Goal: Task Accomplishment & Management: Complete application form

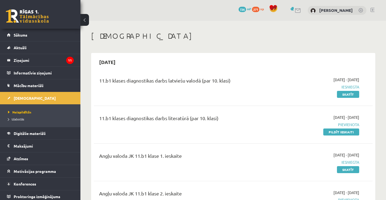
scroll to position [35, 0]
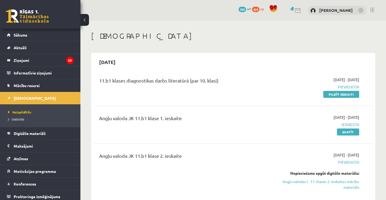
scroll to position [35, 0]
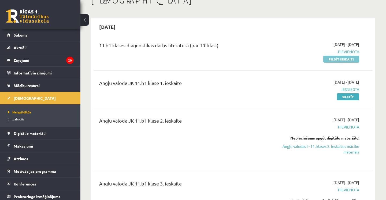
click at [342, 60] on link "Pildīt ieskaiti" at bounding box center [341, 59] width 36 height 7
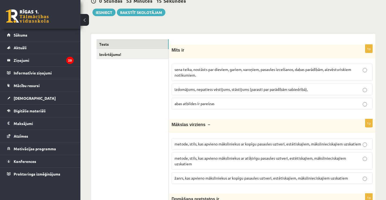
scroll to position [57, 0]
click at [266, 77] on p "sena teika, nostāsts par dieviem, gariem, varoņiem, pasaules izcelšanos, dabas …" at bounding box center [272, 71] width 195 height 11
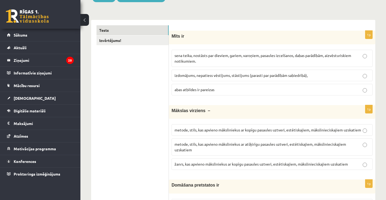
scroll to position [71, 0]
click at [251, 92] on p "abas atbildes ir pareizas" at bounding box center [272, 90] width 195 height 6
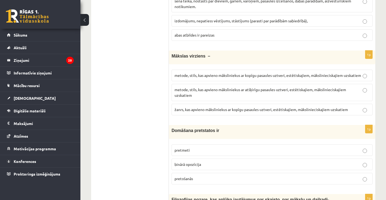
scroll to position [126, 0]
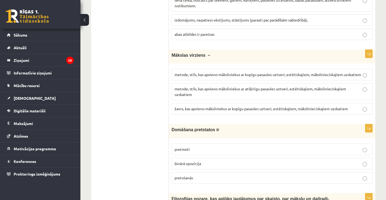
click at [262, 76] on p "metode, stils, kas apvieno māksliniekus ar kopīgu pasaules uztveri, estētiskaji…" at bounding box center [272, 75] width 195 height 6
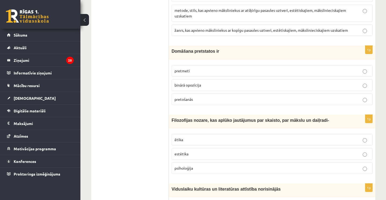
scroll to position [205, 0]
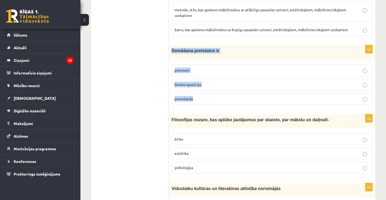
drag, startPoint x: 171, startPoint y: 51, endPoint x: 200, endPoint y: 98, distance: 54.9
click at [200, 98] on div "1p Domāšana pretstatos ir pretmeti binārā opozīcija pretošanās" at bounding box center [272, 76] width 207 height 63
copy div "Domāšana pretstatos ir pretmeti binārā opozīcija pretošanās"
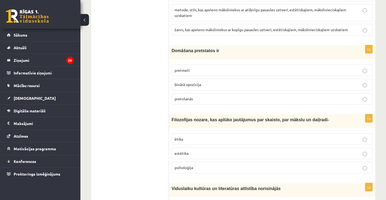
click at [201, 89] on label "binārā opozīcija" at bounding box center [272, 85] width 201 height 12
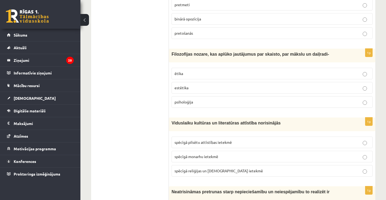
scroll to position [275, 0]
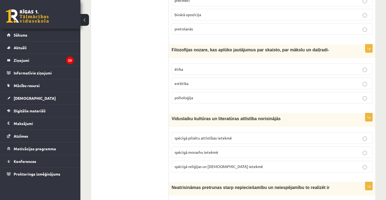
click at [212, 82] on p "estētika" at bounding box center [272, 83] width 195 height 6
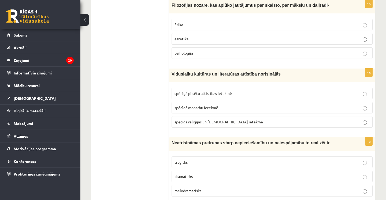
scroll to position [344, 0]
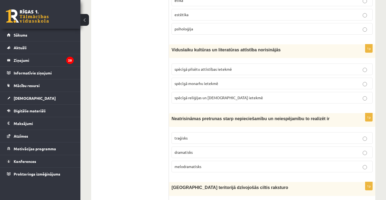
click at [218, 101] on label "spēcīgā reliģijas un baznīcas ietekmē" at bounding box center [272, 98] width 201 height 12
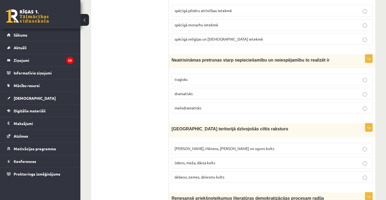
scroll to position [417, 0]
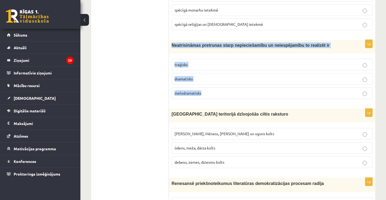
drag, startPoint x: 172, startPoint y: 43, endPoint x: 210, endPoint y: 94, distance: 62.8
click at [210, 94] on div "1p Neatrisināmas pretrunas starp nepieciešamību un neiespējamību to realizēt ir…" at bounding box center [272, 71] width 207 height 63
copy div "Neatrisināmas pretrunas starp nepieciešamību un neiespējamību to realizēt ir tr…"
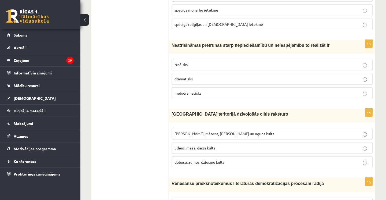
click at [226, 94] on p "melodramatisks" at bounding box center [272, 93] width 195 height 6
click at [223, 59] on label "traģisks" at bounding box center [272, 65] width 201 height 12
click at [225, 79] on p "dramatisks" at bounding box center [272, 79] width 195 height 6
click at [227, 69] on label "traģisks" at bounding box center [272, 65] width 201 height 12
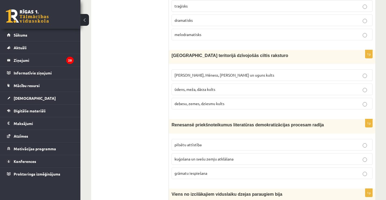
scroll to position [477, 0]
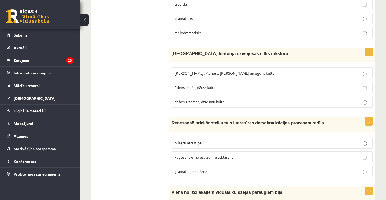
click at [219, 71] on span "Saules, Mēness, Pērkona un uguns kults" at bounding box center [225, 73] width 100 height 5
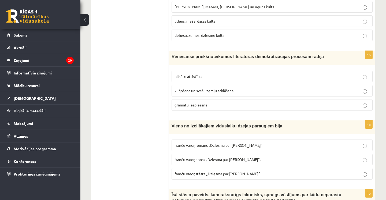
scroll to position [544, 0]
click at [218, 105] on p "grāmatu iespiešana" at bounding box center [272, 105] width 195 height 6
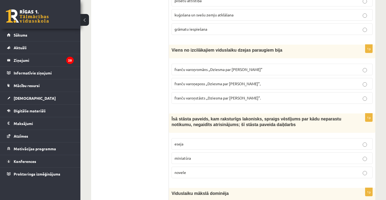
scroll to position [619, 0]
click at [216, 81] on span "franču varoņeposs „Dziesma par Rolandu”," at bounding box center [218, 83] width 86 height 5
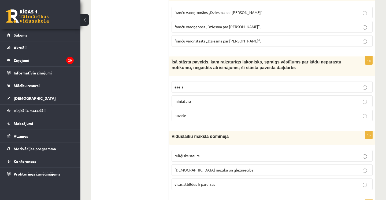
scroll to position [676, 0]
click at [209, 117] on label "novele" at bounding box center [272, 115] width 201 height 12
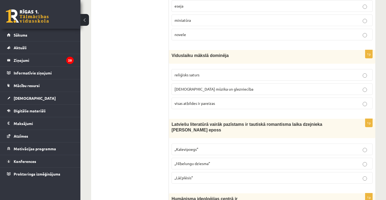
scroll to position [757, 0]
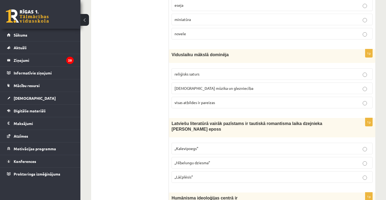
click at [201, 74] on p "reliģisks saturs" at bounding box center [272, 74] width 195 height 6
click at [202, 87] on span "baznīcas mūzika un glezniecība" at bounding box center [214, 88] width 79 height 5
click at [200, 69] on label "reliģisks saturs" at bounding box center [272, 74] width 201 height 12
click at [201, 101] on span "visas atbildes ir pareizas" at bounding box center [195, 102] width 40 height 5
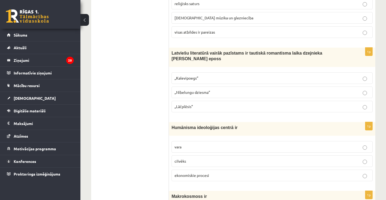
scroll to position [830, 0]
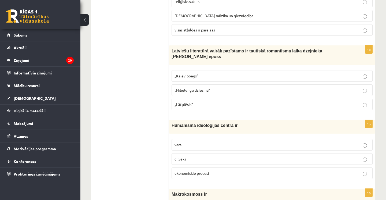
click at [200, 104] on p "„Lāčplēsis”" at bounding box center [272, 104] width 195 height 6
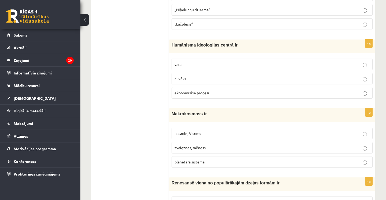
scroll to position [913, 0]
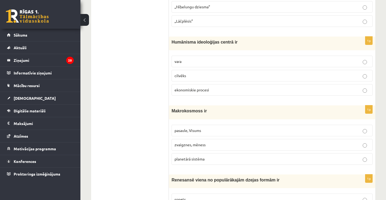
click at [198, 77] on label "cilvēks" at bounding box center [272, 76] width 201 height 12
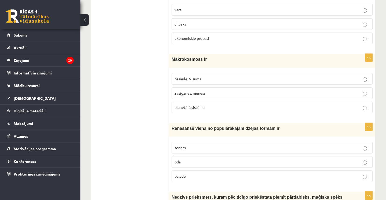
scroll to position [973, 0]
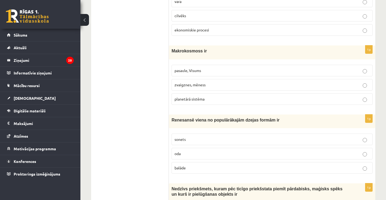
click at [195, 87] on label "zvaigznes, mēness" at bounding box center [272, 85] width 201 height 12
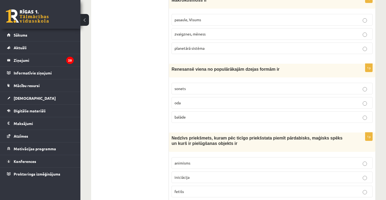
scroll to position [1038, 0]
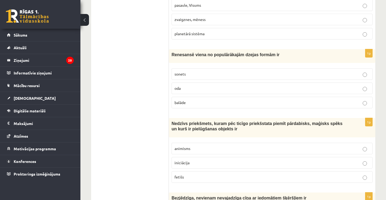
click at [195, 100] on p "balāde" at bounding box center [272, 103] width 195 height 6
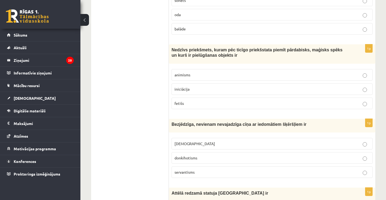
scroll to position [1113, 0]
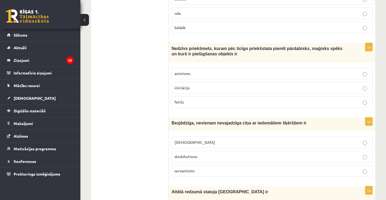
click at [204, 71] on p "animisms" at bounding box center [272, 74] width 195 height 6
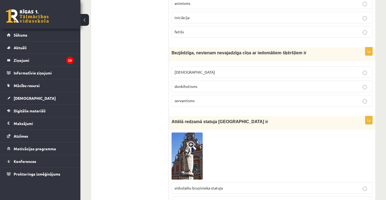
scroll to position [1184, 0]
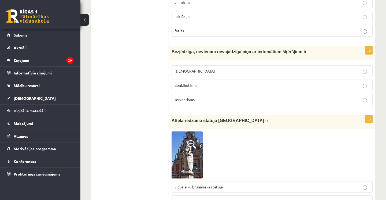
click at [197, 72] on label "minhauzenisms" at bounding box center [272, 71] width 201 height 12
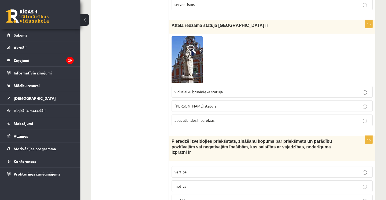
scroll to position [1277, 0]
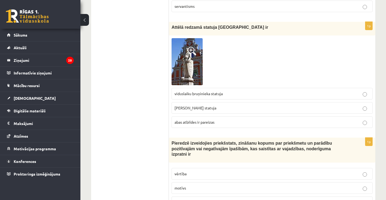
click at [198, 106] on span "Rolanda statuja" at bounding box center [196, 107] width 42 height 5
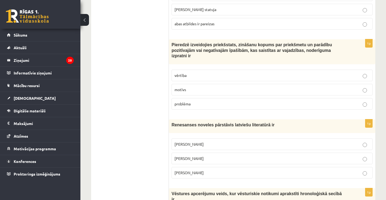
scroll to position [1375, 0]
click at [207, 69] on label "vērtība" at bounding box center [272, 75] width 201 height 12
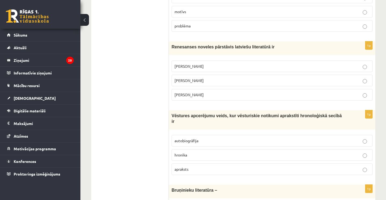
scroll to position [1454, 0]
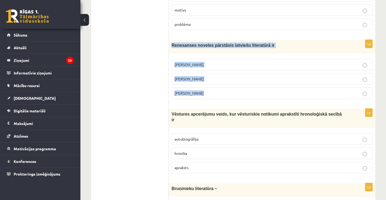
drag, startPoint x: 172, startPoint y: 42, endPoint x: 200, endPoint y: 92, distance: 57.2
click at [200, 92] on div "1p Renesanses noveles pārstāvis latviešu literatūrā ir Rūdolfs Blaumanis Kārlis…" at bounding box center [272, 71] width 207 height 63
copy div "Renesanses noveles pārstāvis latviešu literatūrā ir Rūdolfs Blaumanis Kārlis Sk…"
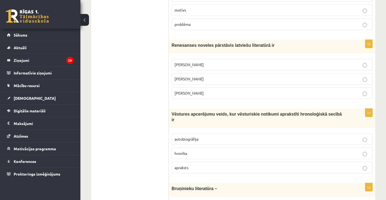
click at [317, 4] on label "motīvs" at bounding box center [272, 10] width 201 height 12
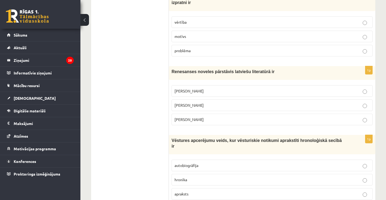
scroll to position [1428, 0]
click at [284, 20] on p "vērtība" at bounding box center [272, 23] width 195 height 6
click at [220, 117] on p "Jānis Ezeriņš" at bounding box center [272, 120] width 195 height 6
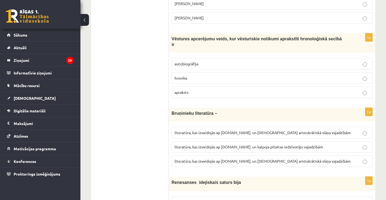
scroll to position [1530, 0]
click at [217, 58] on label "autobiogrāfija" at bounding box center [272, 64] width 201 height 12
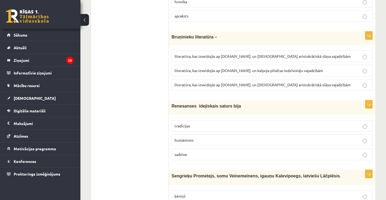
scroll to position [1610, 0]
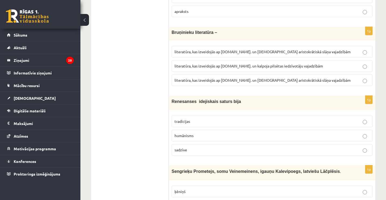
click at [230, 78] on p "literatūra, kas izveidojās ap 12.gs. un kalpoja aristokrātiskā slāņa vajadzībām" at bounding box center [272, 80] width 195 height 6
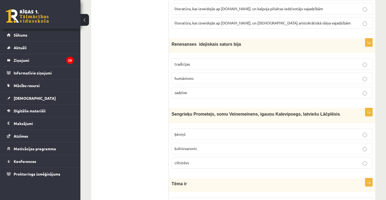
scroll to position [1668, 0]
click at [212, 75] on p "humānisms" at bounding box center [272, 78] width 195 height 6
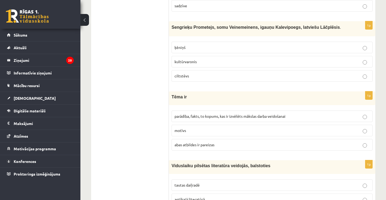
scroll to position [1748, 0]
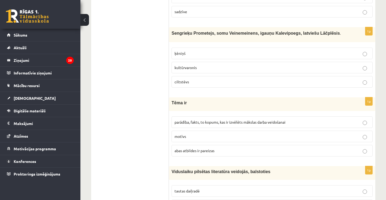
click at [202, 65] on p "kultūrvaronis" at bounding box center [272, 68] width 195 height 6
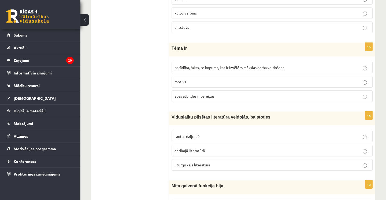
scroll to position [1812, 0]
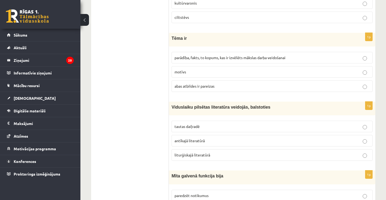
click at [220, 55] on span "parādība, fakts, to kopums, kas ir izvēlēts mākslas darba veidošanai" at bounding box center [230, 57] width 111 height 5
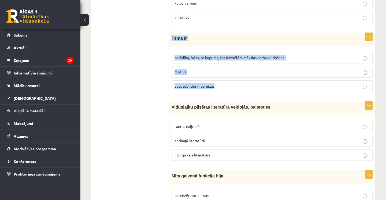
drag, startPoint x: 172, startPoint y: 34, endPoint x: 219, endPoint y: 87, distance: 70.9
click at [219, 87] on div "1p Tēma ir parādība, fakts, to kopums, kas ir izvēlēts mākslas darba veidošanai…" at bounding box center [272, 64] width 207 height 63
copy div "Tēma ir parādība, fakts, to kopums, kas ir izvēlēts mākslas darba veidošanai mo…"
click at [276, 55] on p "parādība, fakts, to kopums, kas ir izvēlēts mākslas darba veidošanai" at bounding box center [272, 58] width 195 height 6
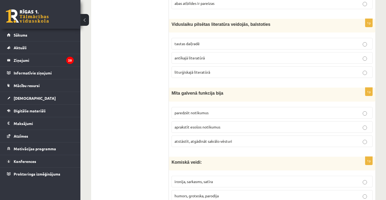
scroll to position [1898, 0]
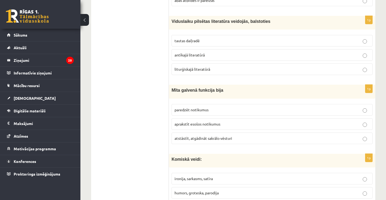
click at [236, 38] on p "tautas daiļradē" at bounding box center [272, 41] width 195 height 6
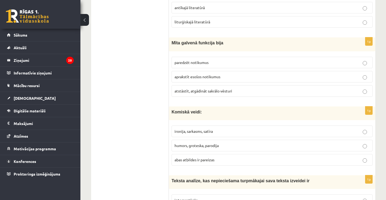
scroll to position [1948, 0]
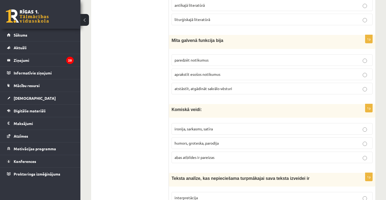
click at [229, 86] on span "atstāstīt, atgādināt sakrālo vēsturi" at bounding box center [204, 88] width 58 height 5
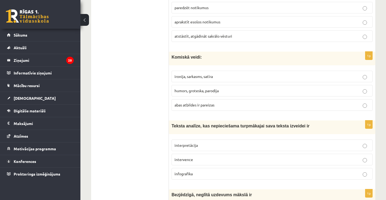
scroll to position [2004, 0]
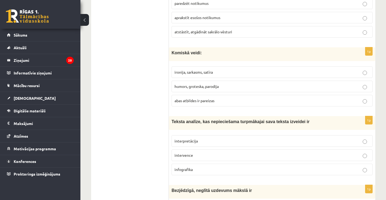
click at [232, 66] on label "ironija, sarkasms, satīra" at bounding box center [272, 72] width 201 height 12
click at [227, 98] on p "abas atbildes ir pareizas" at bounding box center [272, 101] width 195 height 6
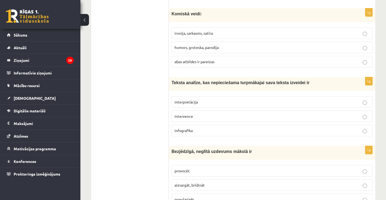
scroll to position [2044, 0]
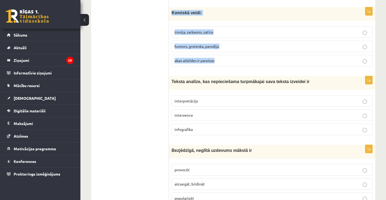
drag, startPoint x: 173, startPoint y: 7, endPoint x: 224, endPoint y: 60, distance: 73.6
click at [224, 60] on div "1p Komiskā veidi: ironija, sarkasms, satīra humors, groteska, parodija abas atb…" at bounding box center [272, 38] width 207 height 63
copy div "Komiskā veidi: ironija, sarkasms, satīra humors, groteska, parodija abas atbild…"
click at [297, 58] on p "abas atbildes ir pareizas" at bounding box center [272, 61] width 195 height 6
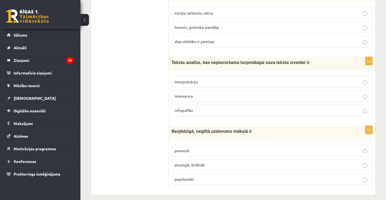
scroll to position [2063, 0]
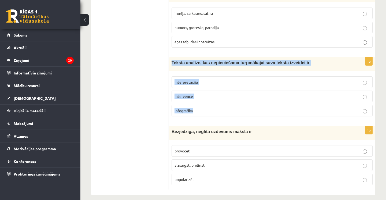
drag, startPoint x: 171, startPoint y: 56, endPoint x: 223, endPoint y: 113, distance: 76.7
click at [223, 113] on div "1p Teksta analīze, kas nepieciešama turpmākajai sava teksta izveidei ir interpr…" at bounding box center [272, 88] width 207 height 63
copy div "Teksta analīze, kas nepieciešama turpmākajai sava teksta izveidei ir interpretā…"
click at [213, 73] on fieldset "interpretācija intervence infografika" at bounding box center [272, 95] width 201 height 44
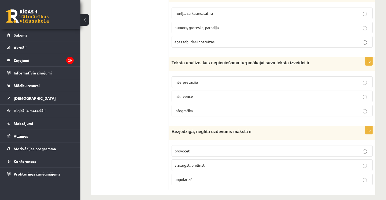
click at [220, 80] on label "interpretācija" at bounding box center [272, 82] width 201 height 12
click at [224, 148] on p "provocēt" at bounding box center [272, 151] width 195 height 6
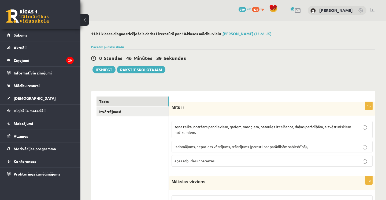
scroll to position [0, 0]
click at [106, 69] on button "Iesniegt" at bounding box center [104, 70] width 23 height 8
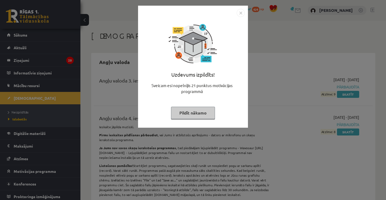
click at [198, 112] on button "Pildīt nākamo" at bounding box center [193, 112] width 44 height 12
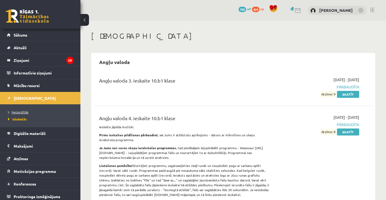
click at [16, 111] on span "Neizpildītās" at bounding box center [18, 112] width 20 height 4
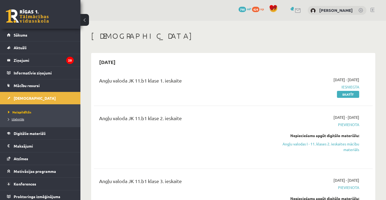
click at [19, 120] on span "Izlabotās" at bounding box center [16, 119] width 16 height 4
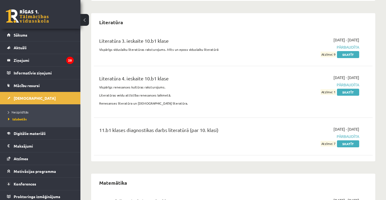
scroll to position [875, 0]
click at [349, 139] on link "Skatīt" at bounding box center [348, 142] width 22 height 7
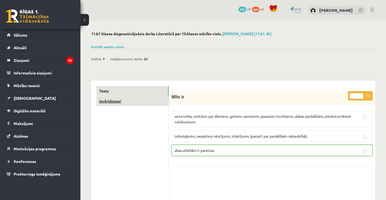
click at [139, 98] on link "Izvērtējums!" at bounding box center [133, 101] width 72 height 10
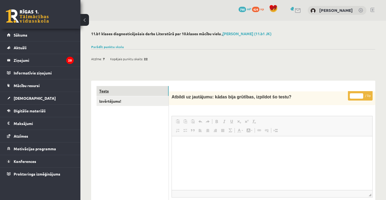
click at [123, 87] on link "Tests" at bounding box center [133, 91] width 72 height 10
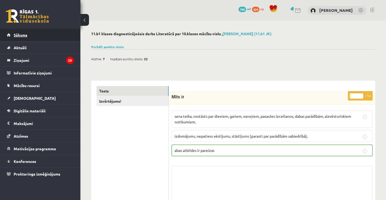
click at [31, 36] on link "Sākums" at bounding box center [40, 35] width 67 height 12
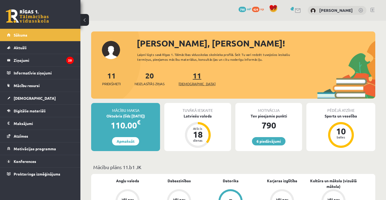
click at [192, 83] on span "[DEMOGRAPHIC_DATA]" at bounding box center [197, 83] width 37 height 5
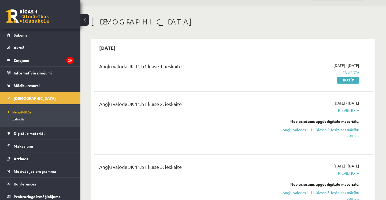
scroll to position [14, 0]
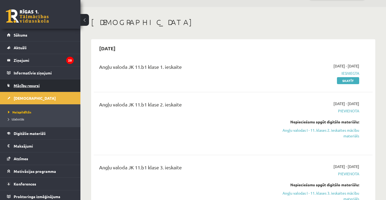
click at [29, 87] on link "Mācību resursi" at bounding box center [40, 85] width 67 height 12
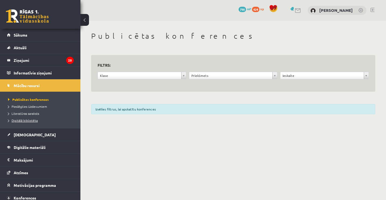
click at [24, 121] on span "Digitālā bibliotēka" at bounding box center [23, 120] width 30 height 4
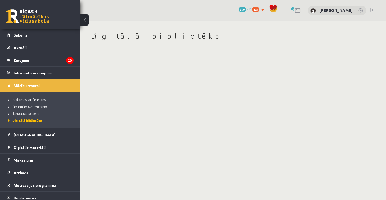
click at [25, 113] on span "Literatūras saraksts" at bounding box center [23, 113] width 31 height 4
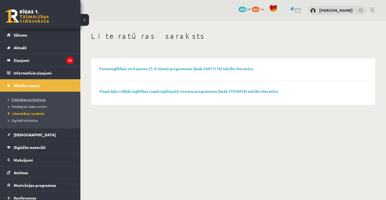
click at [36, 99] on span "Publicētas konferences" at bounding box center [27, 99] width 38 height 4
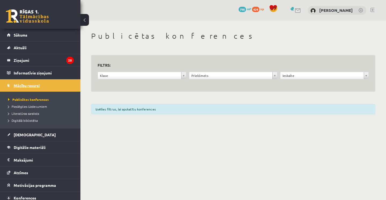
click at [37, 88] on link "Mācību resursi" at bounding box center [40, 85] width 67 height 12
click at [30, 144] on link "Digitālie materiāli" at bounding box center [40, 147] width 67 height 12
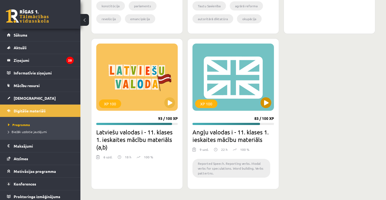
scroll to position [1123, 0]
click at [167, 108] on div "XP 100" at bounding box center [137, 76] width 82 height 67
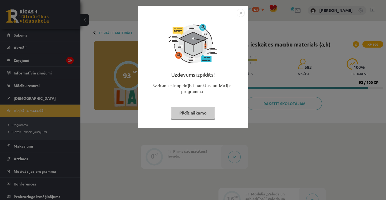
click at [195, 106] on button "Pildīt nākamo" at bounding box center [193, 112] width 44 height 12
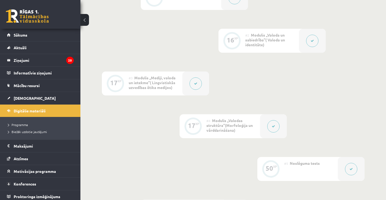
scroll to position [156, 0]
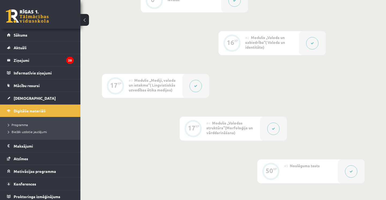
click at [313, 46] on button at bounding box center [312, 43] width 12 height 12
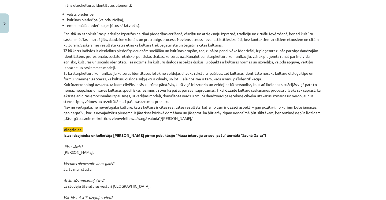
scroll to position [1213, 0]
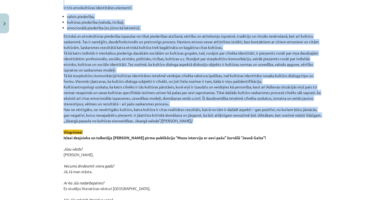
drag, startPoint x: 62, startPoint y: 97, endPoint x: 202, endPoint y: 124, distance: 142.3
copy div "Valoda un identitāte. Cilvēks ir sociāla būtne, kura dzīves laikā pilda vairāka…"
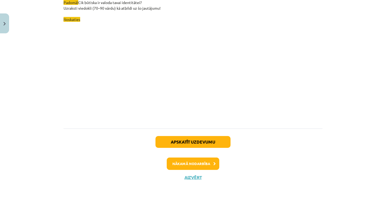
scroll to position [1552, 0]
click at [206, 154] on div "Apskatīt uzdevumu Nākamā nodarbība Aizvērt" at bounding box center [193, 155] width 259 height 55
click at [207, 169] on div "Apskatīt uzdevumu Nākamā nodarbība Aizvērt" at bounding box center [193, 155] width 259 height 55
click at [213, 163] on icon at bounding box center [214, 163] width 2 height 3
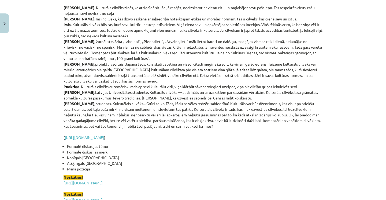
scroll to position [1206, 0]
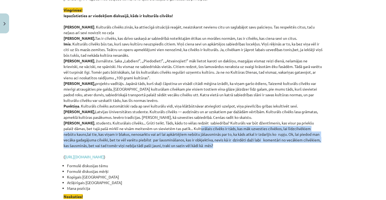
drag, startPoint x: 241, startPoint y: 139, endPoint x: 201, endPoint y: 119, distance: 44.5
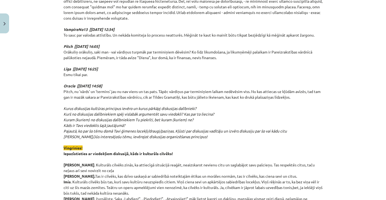
scroll to position [1044, 0]
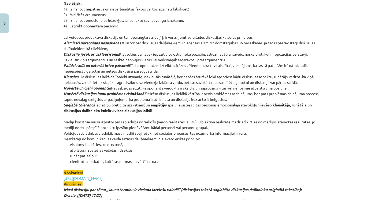
scroll to position [836, 0]
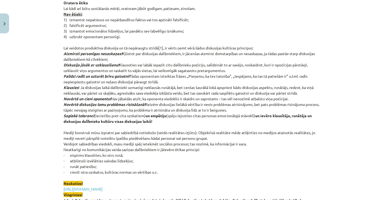
drag, startPoint x: 186, startPoint y: 167, endPoint x: 132, endPoint y: 127, distance: 67.4
click at [131, 127] on p "Argumentācija Argumentācijas procesā jāmin divi virzieni: 1) pierādošā argument…" at bounding box center [193, 121] width 259 height 817
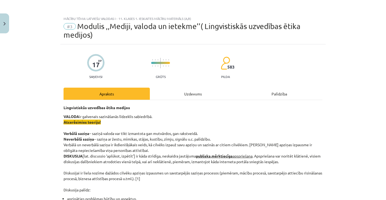
scroll to position [0, 0]
drag, startPoint x: 162, startPoint y: 172, endPoint x: 64, endPoint y: 106, distance: 118.5
copy div "Lingvistiskās uzvedības ētika medijos VALODA ir galvenais sazināšanās līdzeklis…"
click at [352, 65] on div "Mācību tēma: Latviešu valodas i - 11. klases 1. ieskaites mācību materiāls (a,b…" at bounding box center [193, 100] width 386 height 200
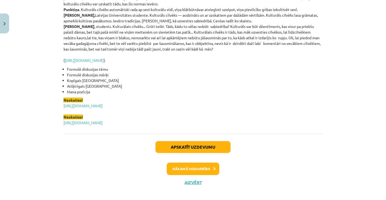
click at [196, 164] on button "Nākamā nodarbība" at bounding box center [193, 168] width 53 height 12
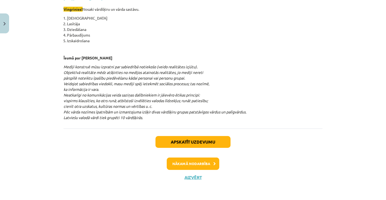
scroll to position [276, 0]
drag, startPoint x: 64, startPoint y: 99, endPoint x: 187, endPoint y: 211, distance: 167.5
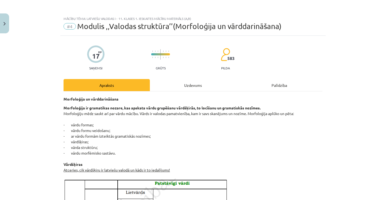
scroll to position [0, 0]
drag, startPoint x: 62, startPoint y: 97, endPoint x: 117, endPoint y: 154, distance: 80.0
copy div "Morfoloģija un vārddarināšana Morfoloģija ir gramatikas nozare, kas apskata vār…"
click at [2, 22] on button "Close" at bounding box center [4, 23] width 9 height 20
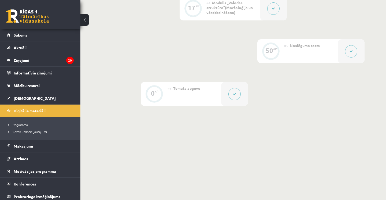
click at [21, 113] on link "Digitālie materiāli" at bounding box center [40, 110] width 67 height 12
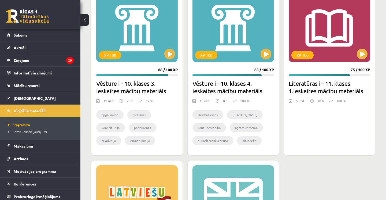
scroll to position [999, 0]
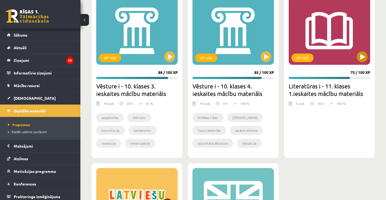
click at [363, 52] on button at bounding box center [362, 56] width 11 height 11
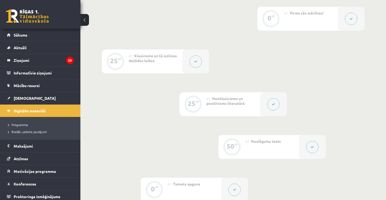
scroll to position [136, 0]
click at [205, 71] on div at bounding box center [195, 63] width 27 height 24
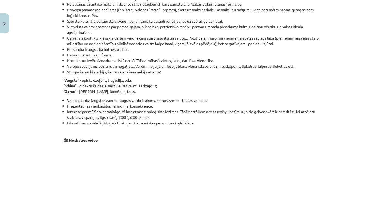
scroll to position [403, 0]
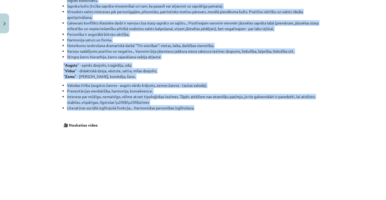
drag, startPoint x: 62, startPoint y: 99, endPoint x: 201, endPoint y: 108, distance: 139.2
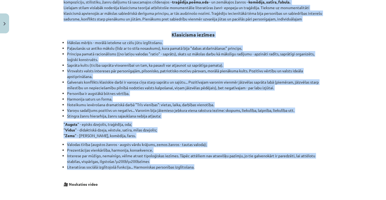
scroll to position [346, 0]
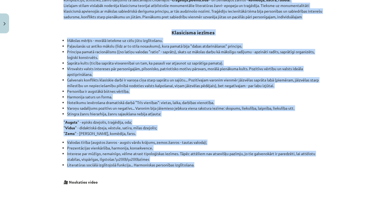
copy div "Loremips: Dolorsitam - consect adipisci, elit seddoeius temporin utl etdolor ma…"
click at [288, 96] on li "Harmonija saturs un forma." at bounding box center [195, 97] width 256 height 6
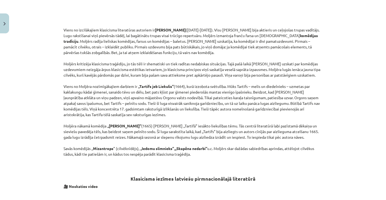
scroll to position [583, 0]
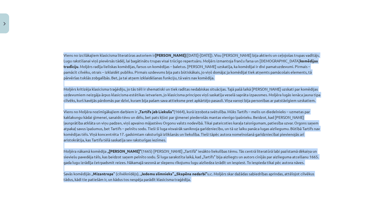
drag, startPoint x: 64, startPoint y: 55, endPoint x: 214, endPoint y: 183, distance: 197.8
click at [214, 183] on div "[DEMOGRAPHIC_DATA]: Apgaismība - uzskatu virziens, kura pārstāvji iestājas par …" at bounding box center [193, 158] width 259 height 1291
copy div "Lorem ip dolorsitamet consectetu adipiscinge seddoeiu te Inci Utlabor Etdolor (…"
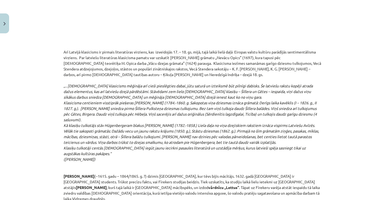
scroll to position [878, 0]
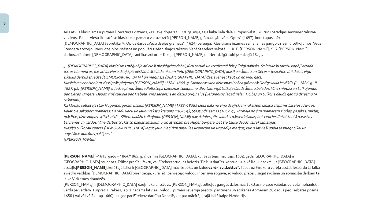
click at [165, 102] on p "Arī Latvijā klasicisms ir pirmais literatūras virziens, kas izveidojās 17. – 18…" at bounding box center [193, 116] width 259 height 175
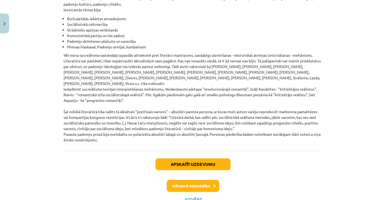
scroll to position [209, 0]
drag, startPoint x: 64, startPoint y: 32, endPoint x: 234, endPoint y: 120, distance: 191.3
copy div "Lor Ipsumdo sitametcon ad elitsed doeiusmodte incididu, utl etdolorema 73. – 84…"
click at [198, 179] on button "Nākamā nodarbība" at bounding box center [193, 185] width 53 height 12
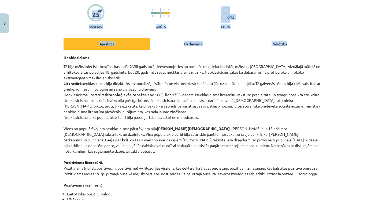
scroll to position [50, 0]
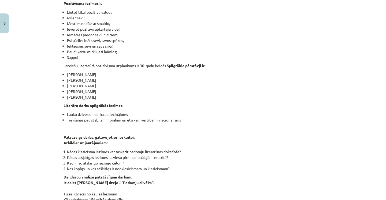
scroll to position [225, 0]
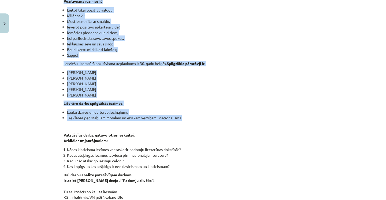
drag, startPoint x: 64, startPoint y: 47, endPoint x: 188, endPoint y: 115, distance: 141.1
copy div "Loremipsumdol Si amet consecteturadi elitsed, doe tempo INCID utlabore, etdolor…"
